Goal: Find specific page/section: Find specific page/section

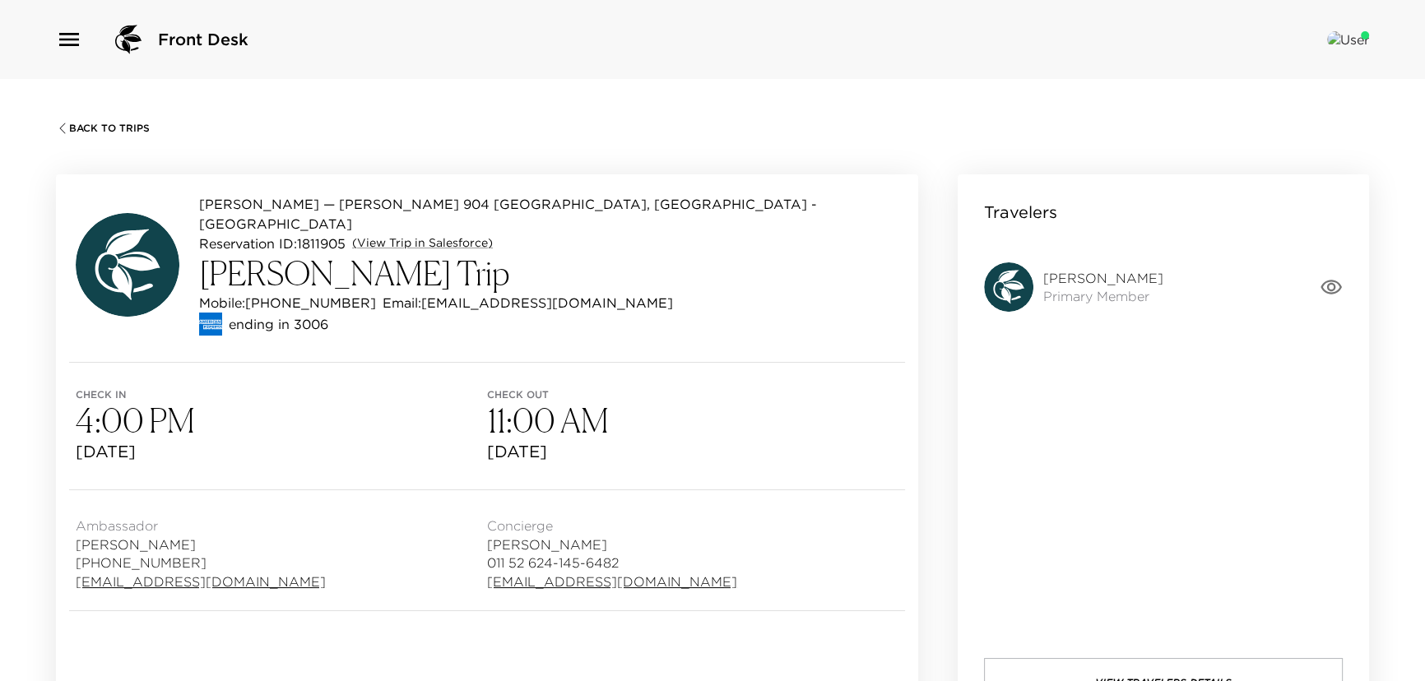
click at [53, 128] on div "Back To Trips [PERSON_NAME] — [PERSON_NAME] 904 [GEOGRAPHIC_DATA], [GEOGRAPHIC_…" at bounding box center [712, 419] width 1425 height 681
click at [90, 126] on span "Back To Trips" at bounding box center [109, 129] width 81 height 12
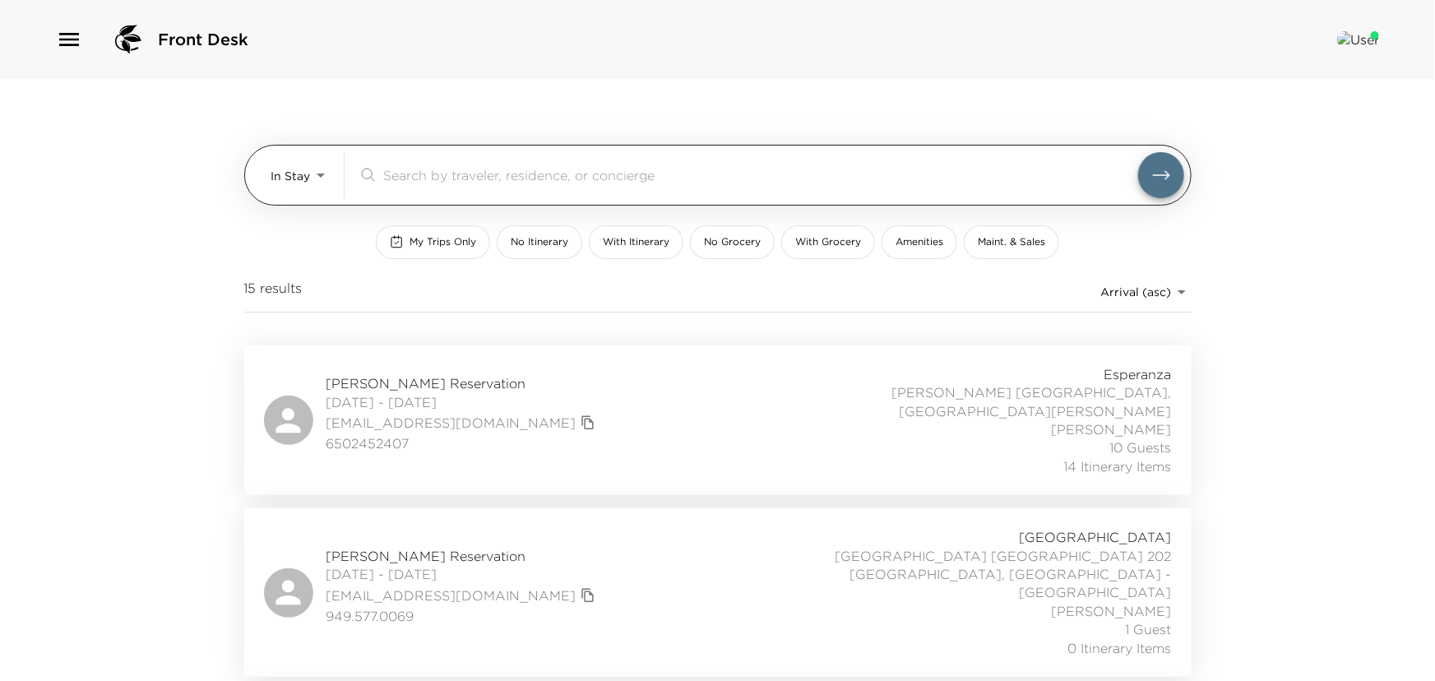
click at [304, 179] on body "Front Desk In Stay In-Stay ​ My Trips Only No Itinerary With Itinerary No Groce…" at bounding box center [717, 340] width 1435 height 681
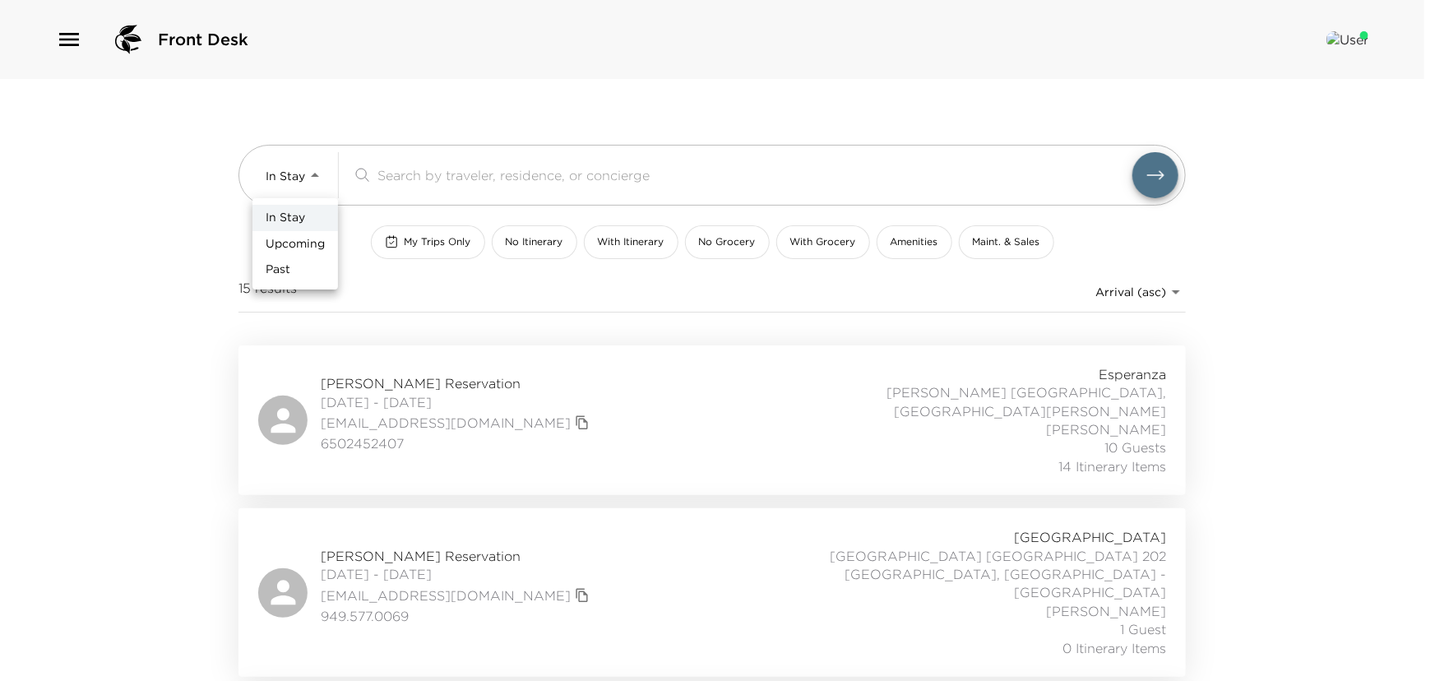
click at [304, 231] on li "Upcoming" at bounding box center [296, 244] width 86 height 26
type input "Upcoming"
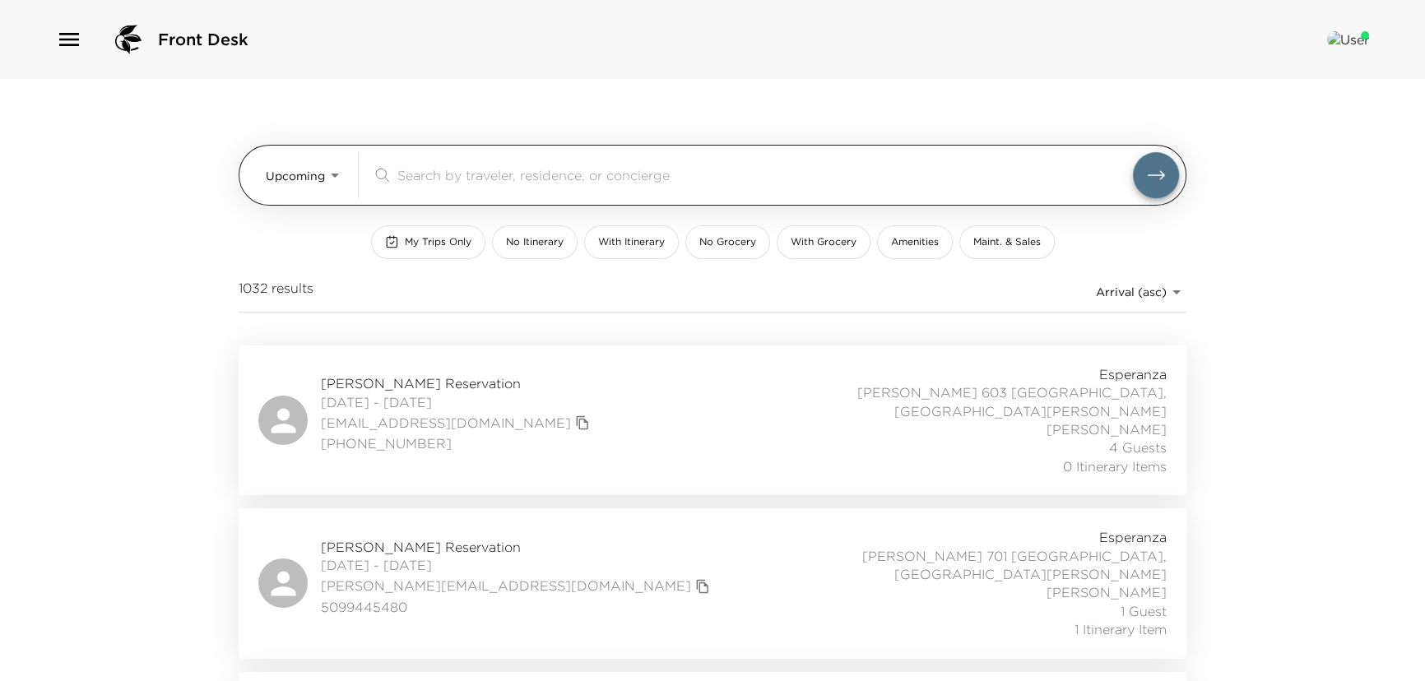
click at [430, 175] on input "search" at bounding box center [764, 174] width 735 height 19
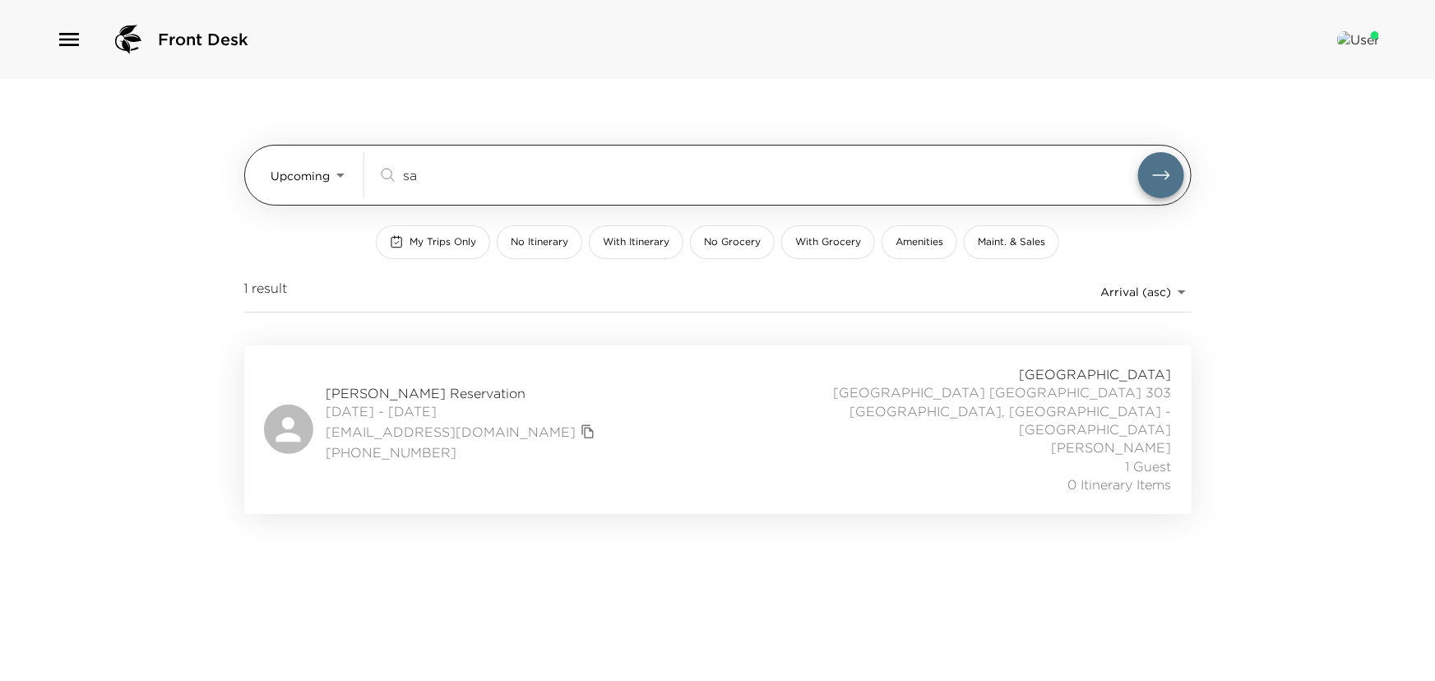
type input "s"
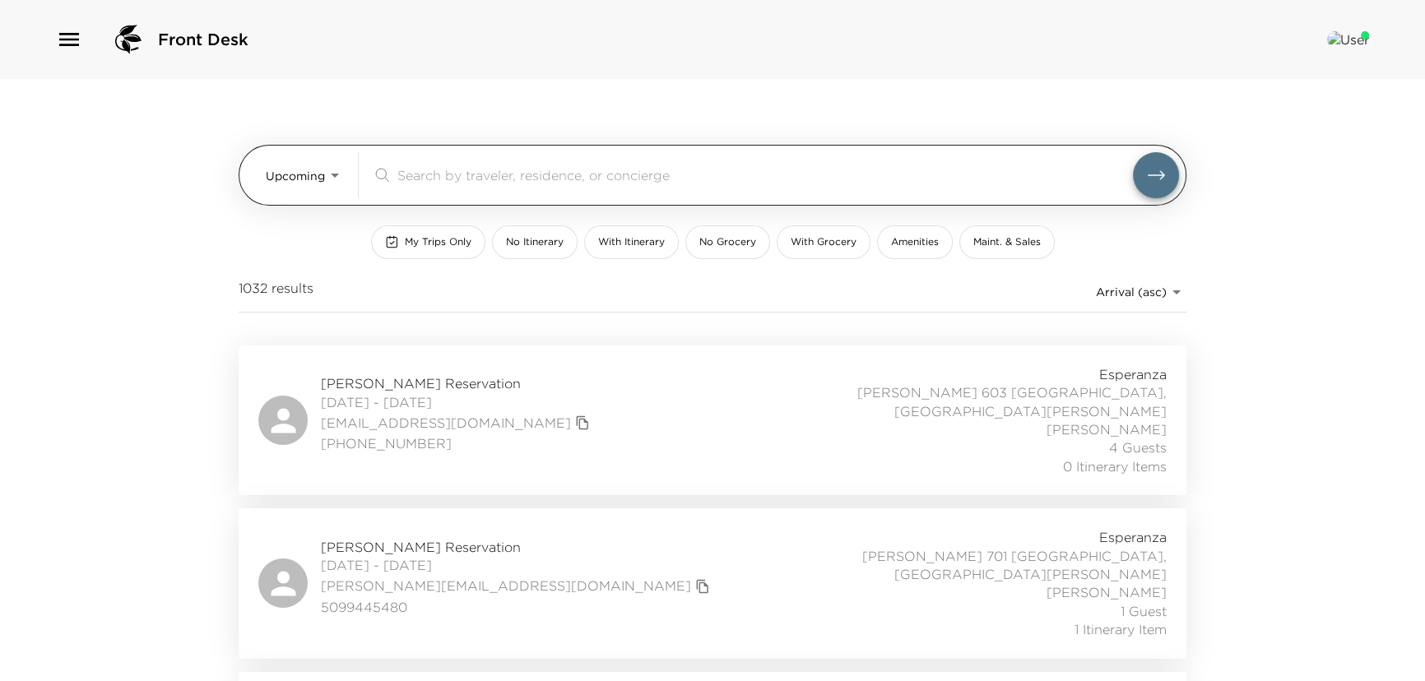
paste input "[PERSON_NAME]"
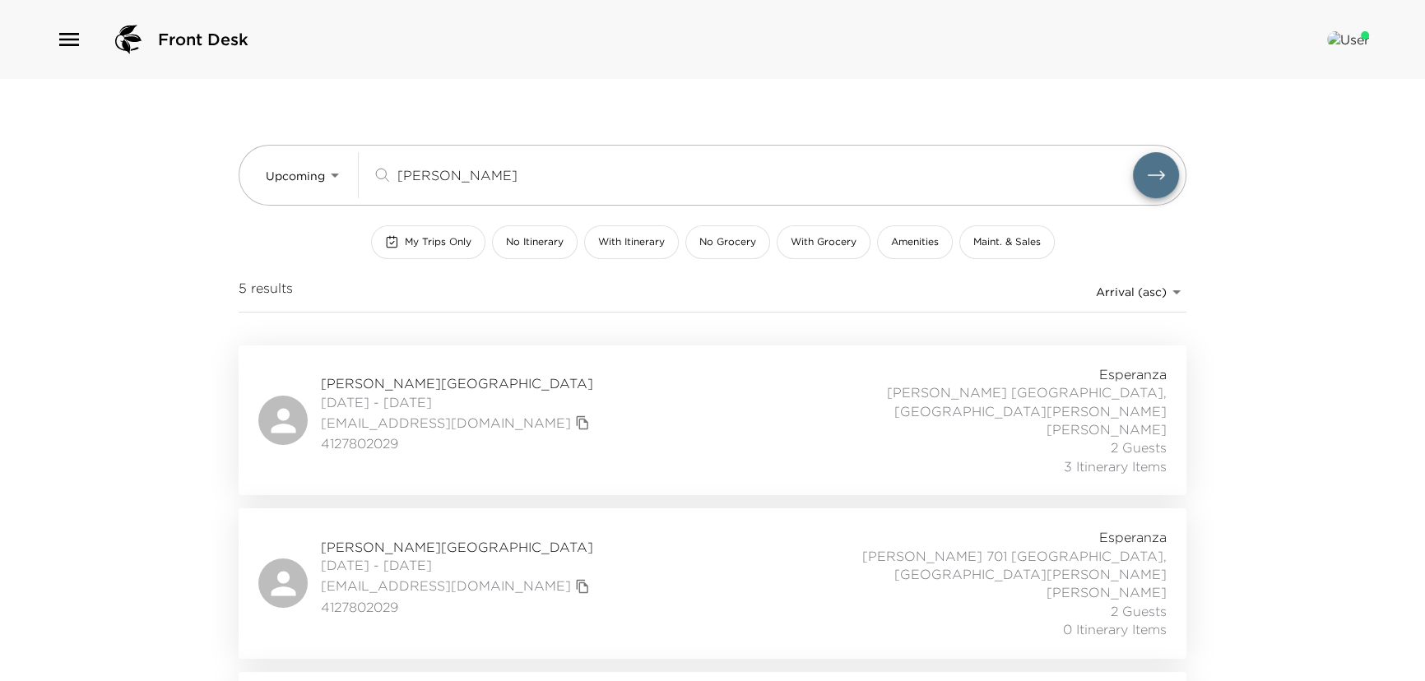
type input "[PERSON_NAME]"
click at [156, 341] on div "Front Desk Upcoming Upcoming [PERSON_NAME] ​ My Trips Only No Itinerary With It…" at bounding box center [712, 340] width 1425 height 681
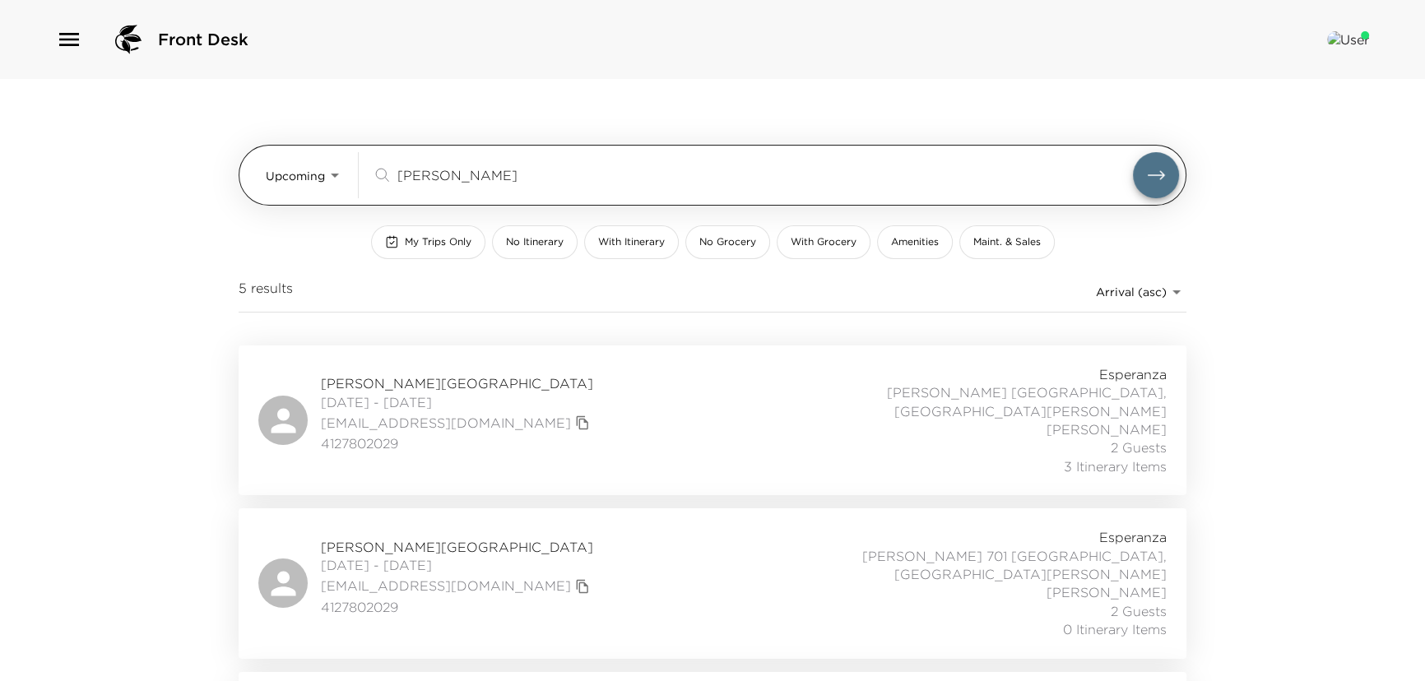
drag, startPoint x: 543, startPoint y: 181, endPoint x: 389, endPoint y: 179, distance: 153.8
click at [389, 180] on div "[PERSON_NAME] ​" at bounding box center [752, 175] width 761 height 20
click at [321, 179] on body "Front Desk Upcoming Upcoming ​ My Trips Only No Itinerary With Itinerary No Gro…" at bounding box center [712, 340] width 1425 height 681
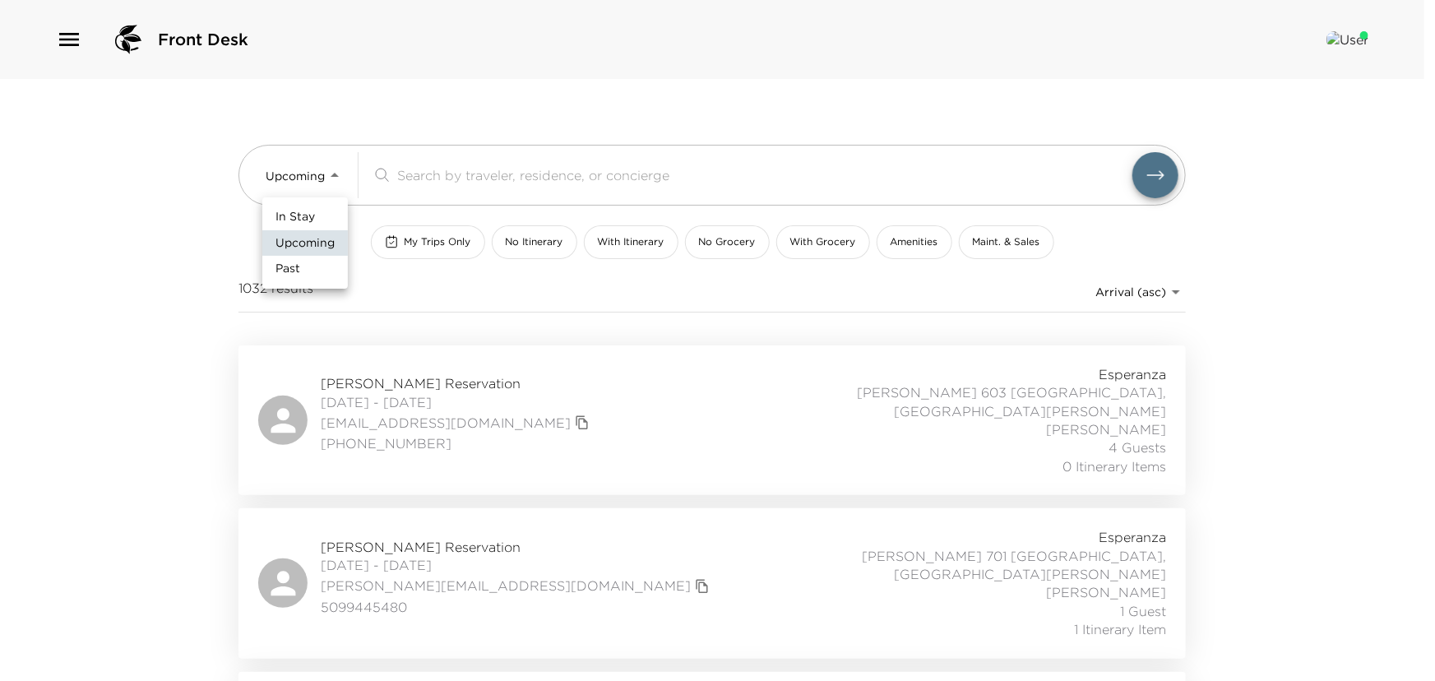
click at [296, 216] on span "In Stay" at bounding box center [295, 217] width 39 height 16
type input "In-Stay"
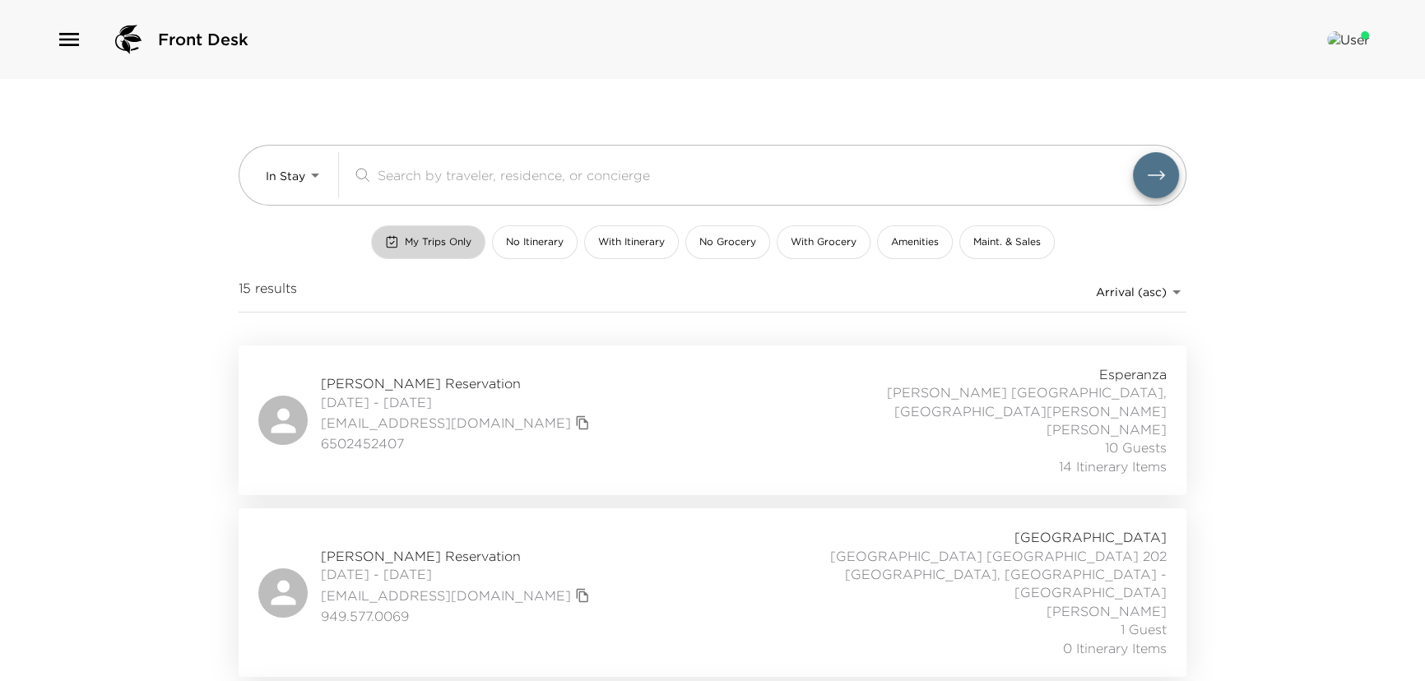
click at [456, 250] on button "My Trips Only" at bounding box center [428, 242] width 114 height 34
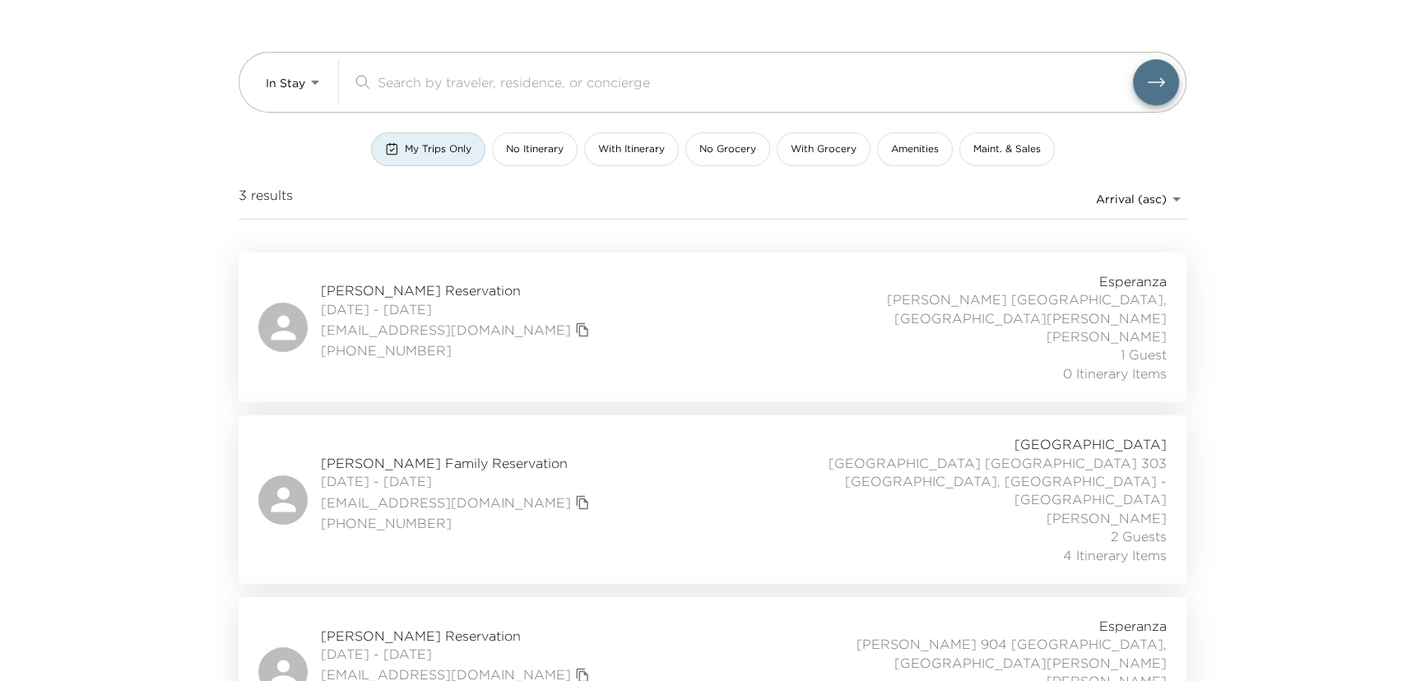
scroll to position [103, 0]
